Goal: Obtain resource: Obtain resource

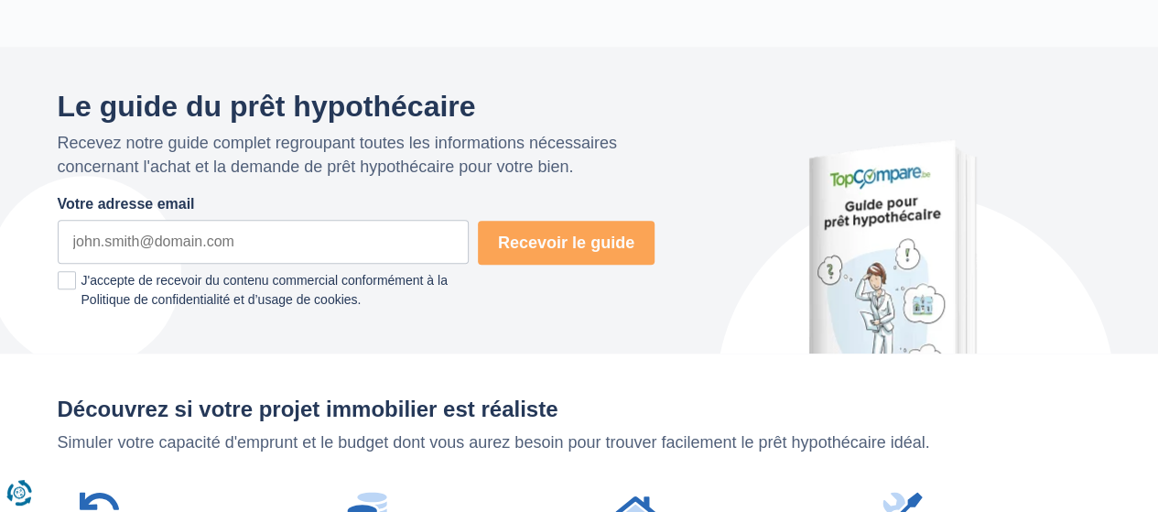
scroll to position [944, 0]
click at [247, 235] on input "Votre adresse email" at bounding box center [263, 243] width 411 height 44
type input "noe.d.denis@gmail.com"
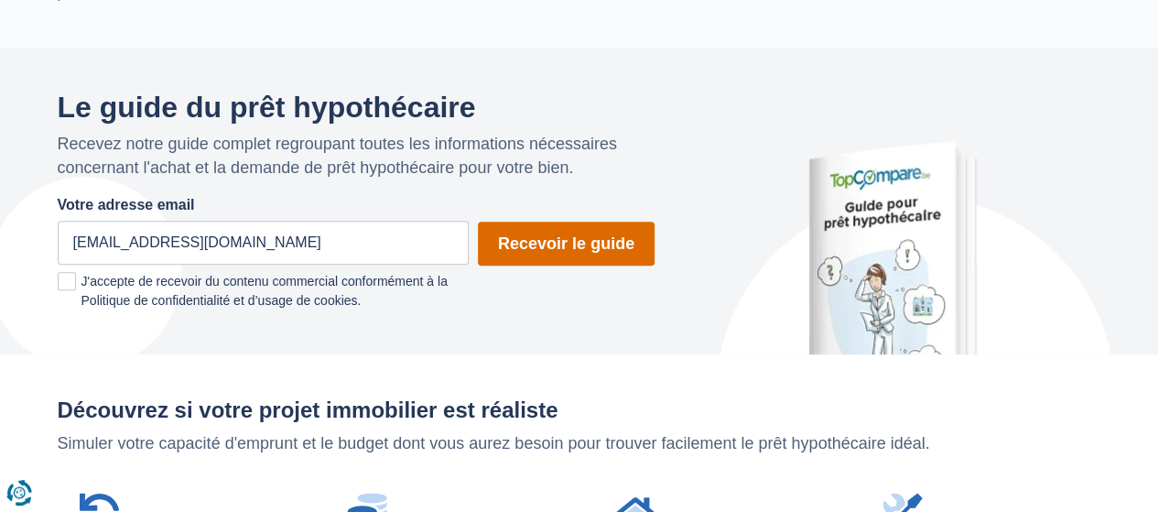
click at [568, 243] on button "Recevoir le guide" at bounding box center [566, 244] width 177 height 44
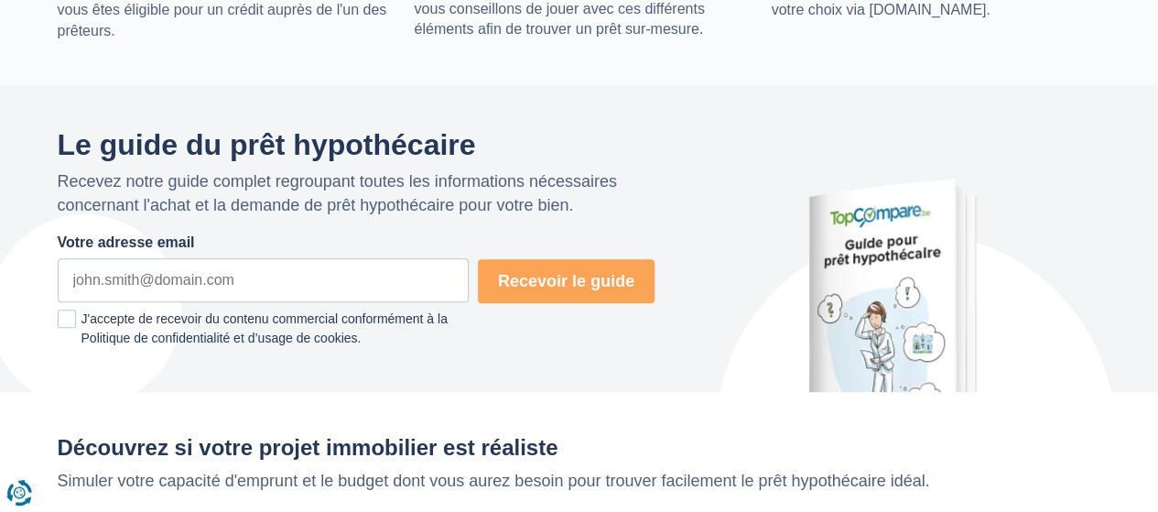
scroll to position [907, 0]
click at [286, 290] on input "Votre adresse email" at bounding box center [263, 279] width 411 height 44
type input "noe.d.denis@gmail.com"
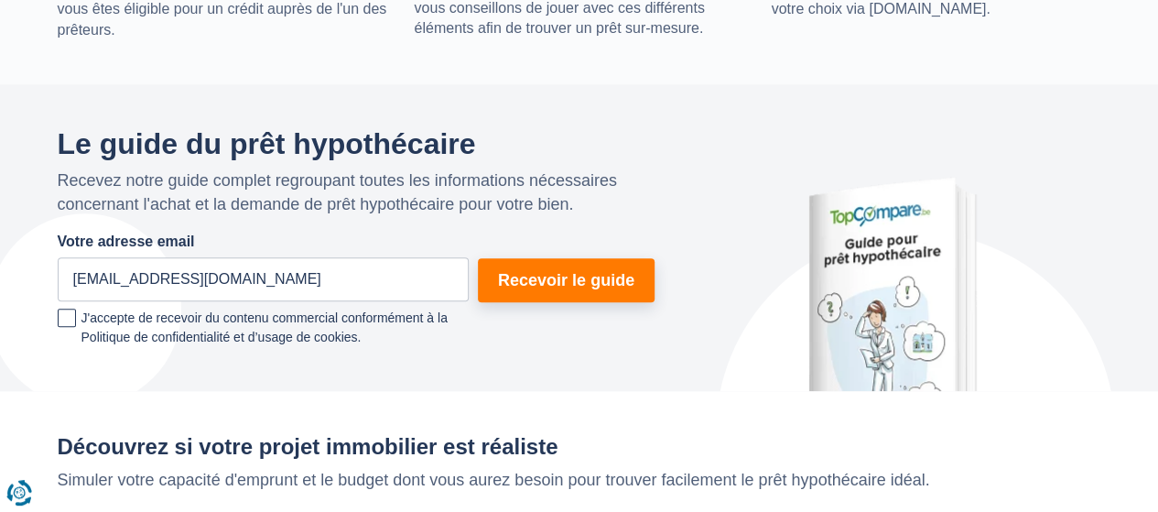
click at [65, 323] on span at bounding box center [67, 318] width 18 height 18
click at [361, 331] on input "J'accepte de recevoir du contenu commercial conformément à la Politique de conf…" at bounding box center [361, 331] width 0 height 0
click at [65, 323] on span at bounding box center [67, 318] width 18 height 18
click at [361, 331] on input "J'accepte de recevoir du contenu commercial conformément à la Politique de conf…" at bounding box center [361, 331] width 0 height 0
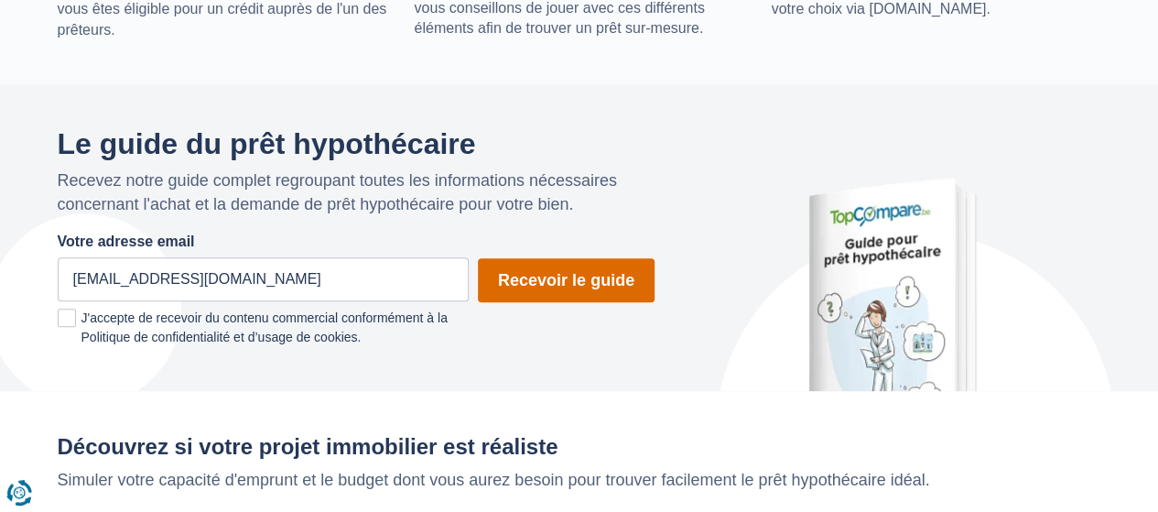
click at [549, 292] on button "Recevoir le guide" at bounding box center [566, 280] width 177 height 44
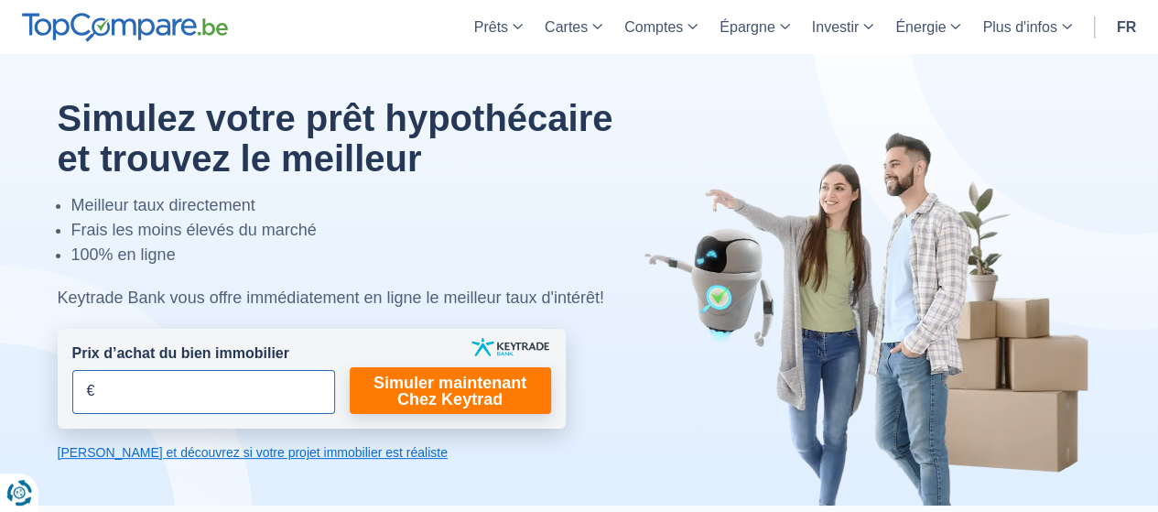
click at [298, 396] on input "Prix d’achat du bien immobilier" at bounding box center [203, 392] width 263 height 44
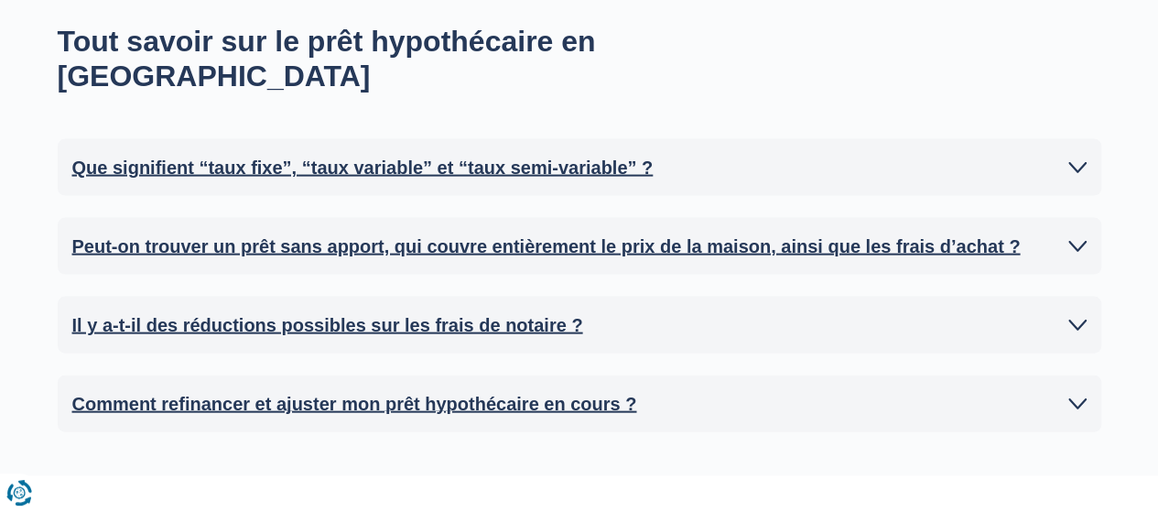
scroll to position [1821, 0]
click at [1076, 157] on icon at bounding box center [1077, 166] width 18 height 18
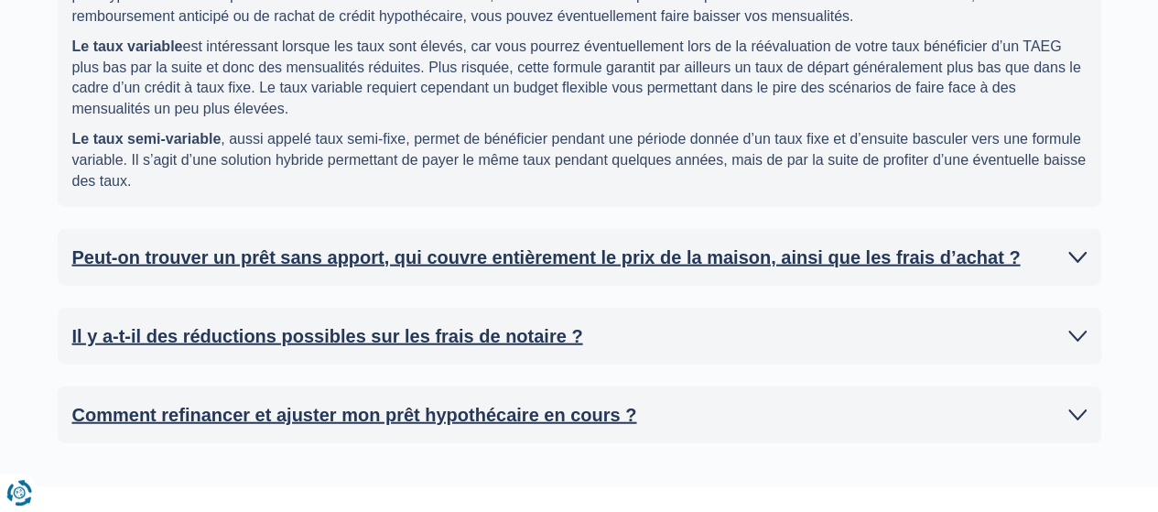
scroll to position [2081, 0]
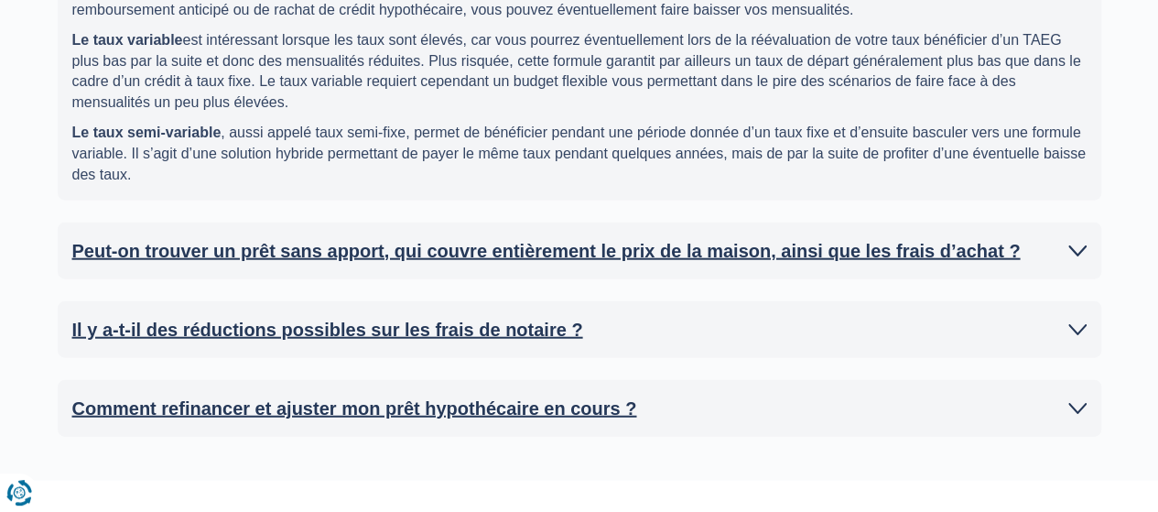
click at [1080, 316] on link "Il y a-t-il des réductions possibles sur les frais de notaire ?" at bounding box center [579, 329] width 1014 height 27
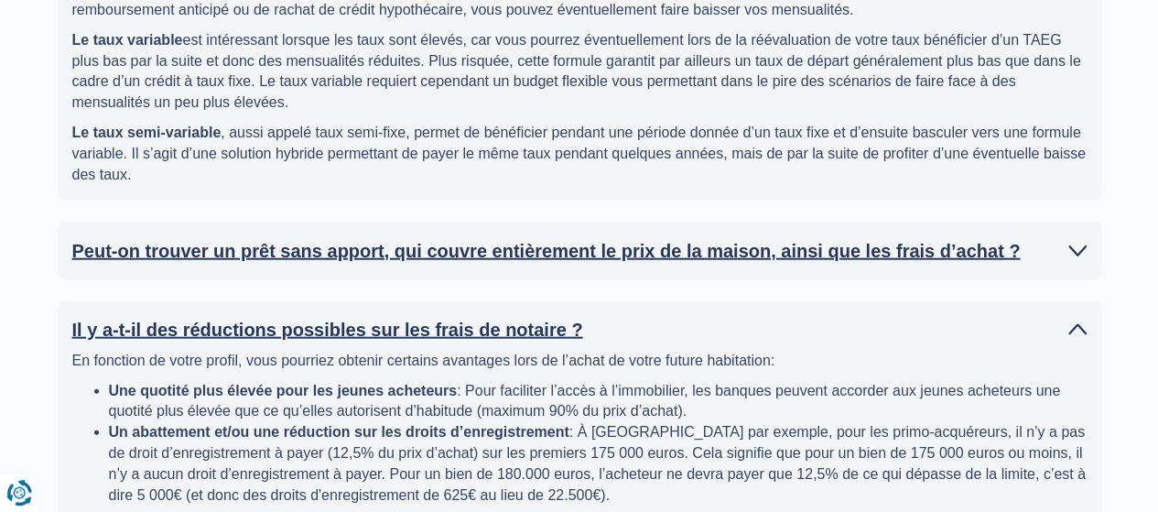
click at [1080, 316] on link "Il y a-t-il des réductions possibles sur les frais de notaire ?" at bounding box center [579, 329] width 1014 height 27
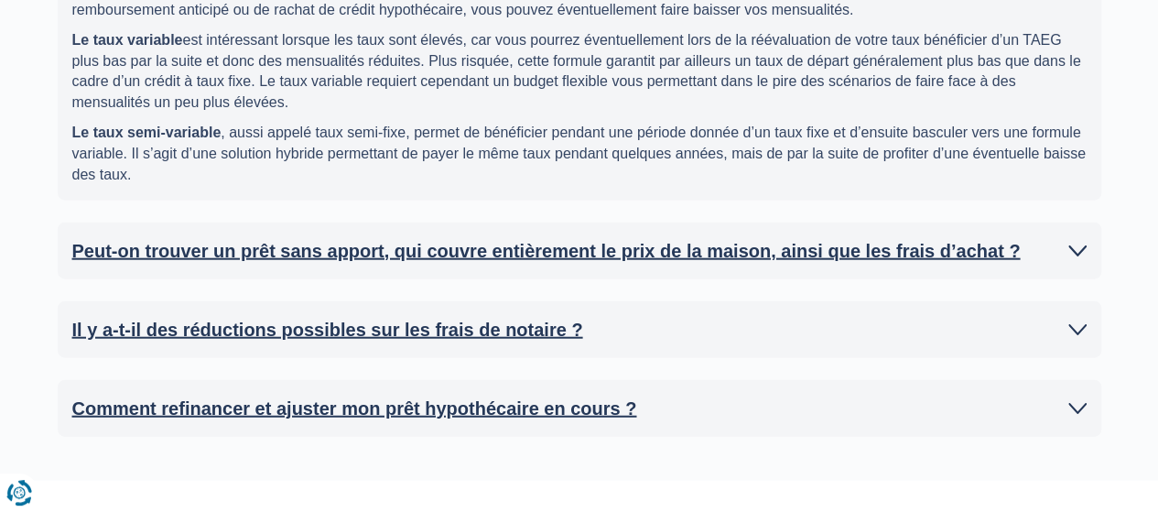
click at [1079, 399] on icon at bounding box center [1077, 408] width 18 height 18
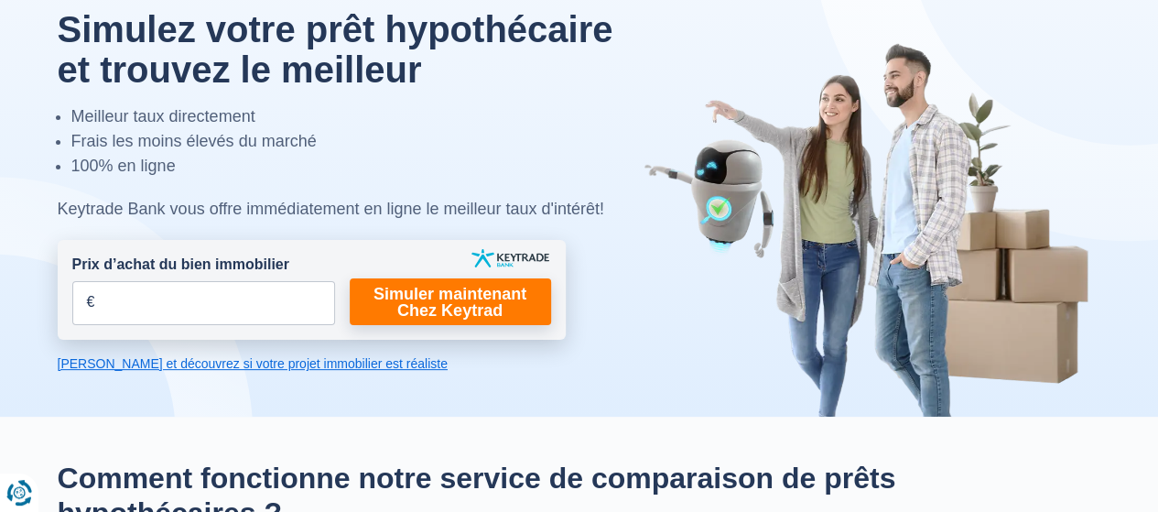
scroll to position [0, 0]
